Goal: Task Accomplishment & Management: Use online tool/utility

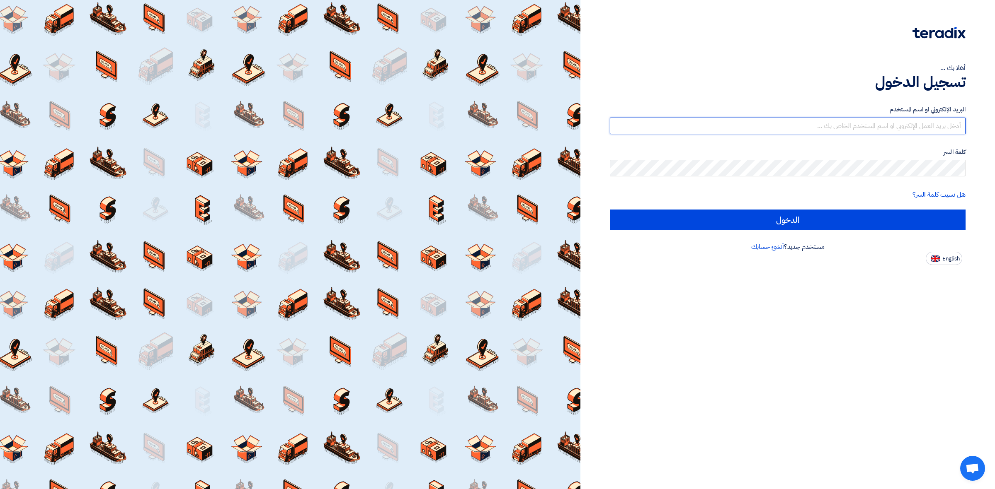
click at [753, 123] on input "text" at bounding box center [788, 126] width 356 height 17
type input "[PERSON_NAME][EMAIL_ADDRESS][PERSON_NAME][DOMAIN_NAME]"
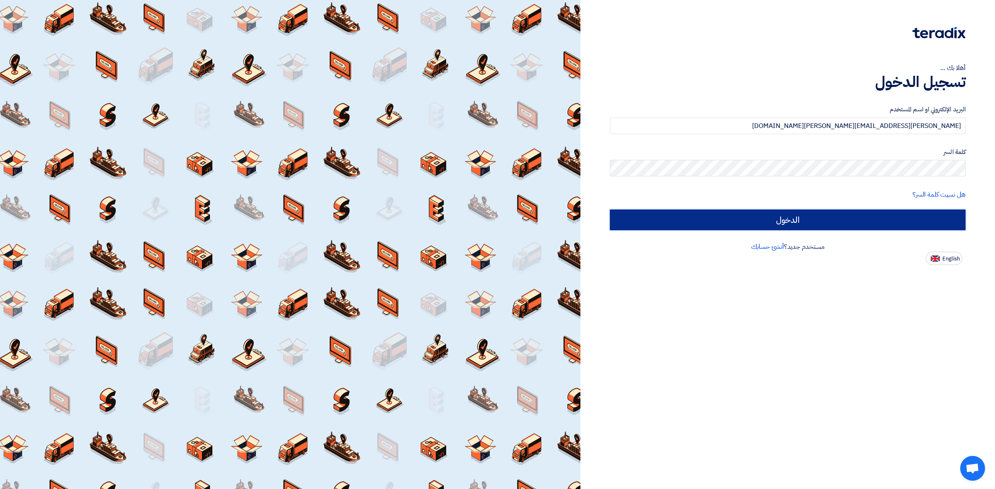
click at [728, 227] on input "الدخول" at bounding box center [788, 220] width 356 height 21
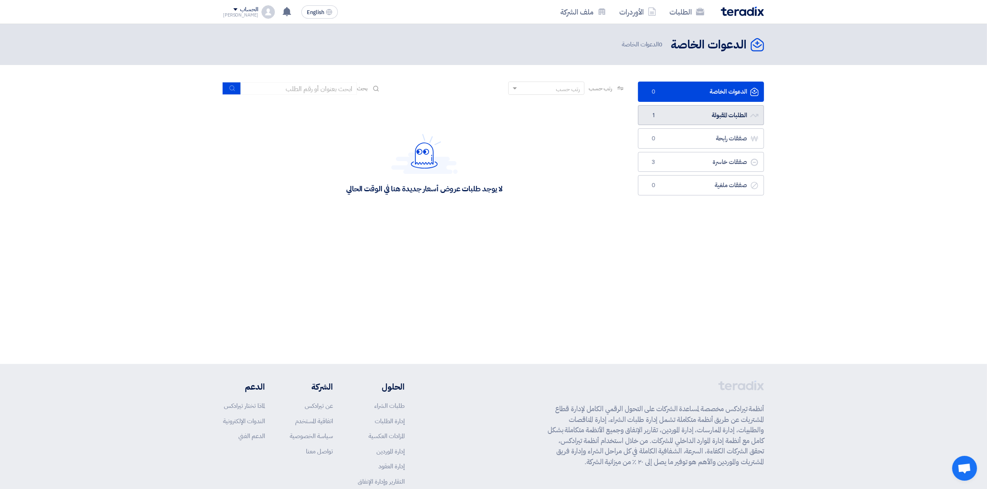
click at [690, 113] on link "الطلبات المقبولة الطلبات المقبولة 1" at bounding box center [701, 115] width 126 height 20
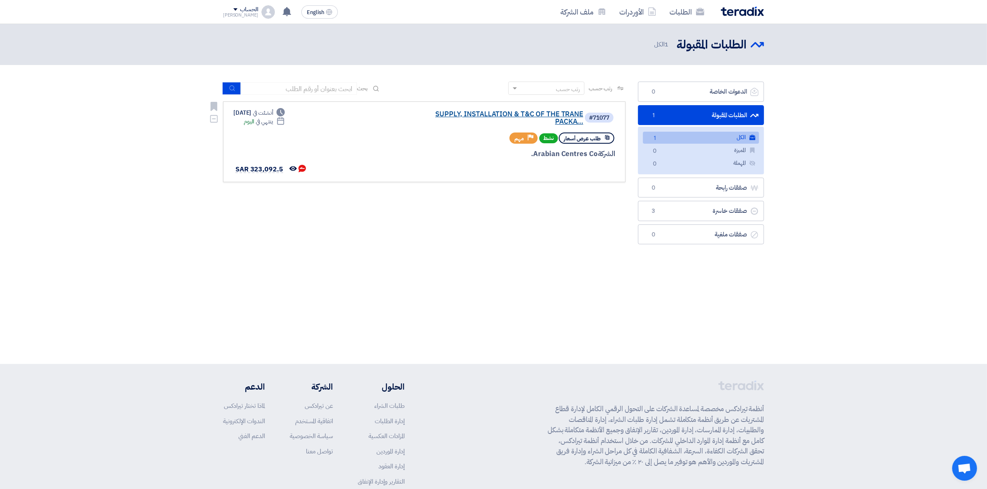
click at [480, 115] on link "SUPPLY, INSTALLATION & T&C OF THE TRANE PACKA..." at bounding box center [500, 118] width 166 height 15
